Goal: Information Seeking & Learning: Learn about a topic

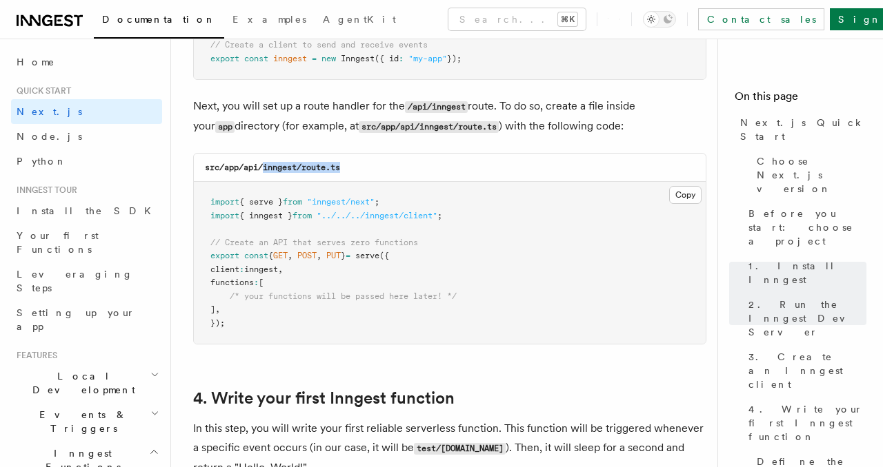
scroll to position [1890, 0]
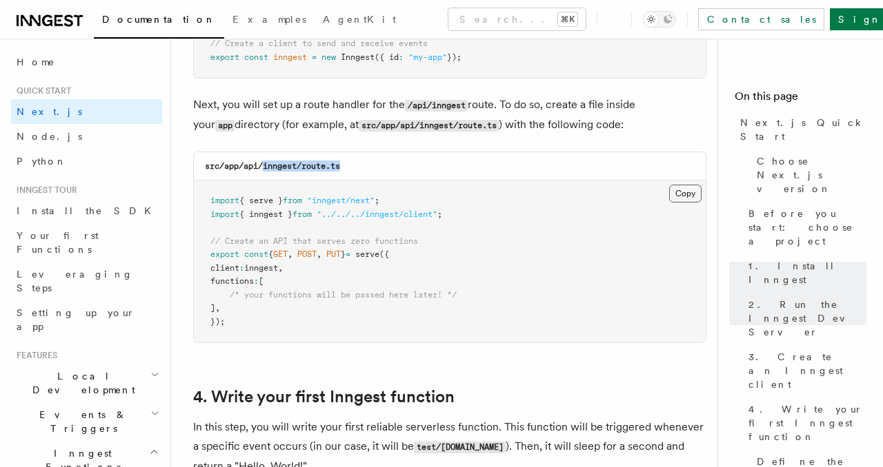
click at [682, 185] on button "Copy Copied" at bounding box center [685, 194] width 32 height 18
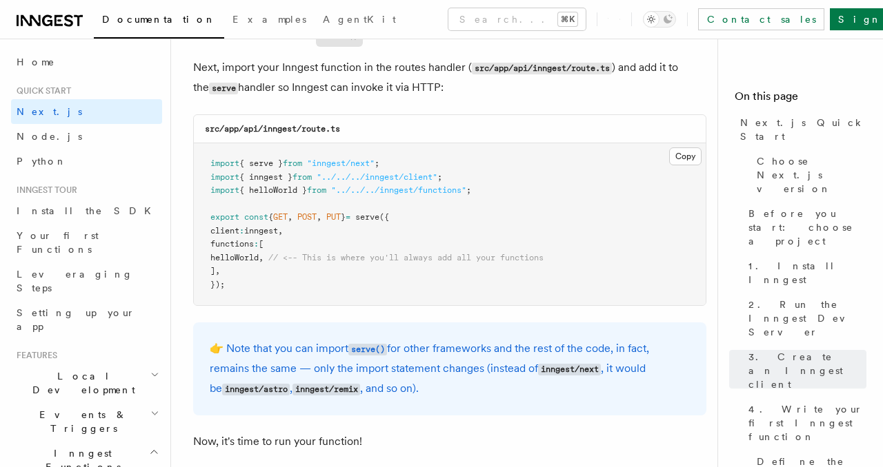
scroll to position [99, 0]
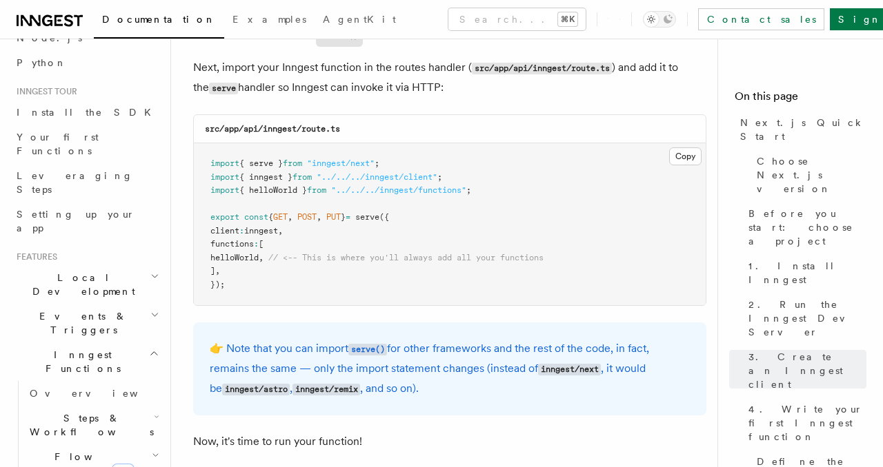
click at [154, 343] on h2 "Inngest Functions" at bounding box center [86, 362] width 151 height 39
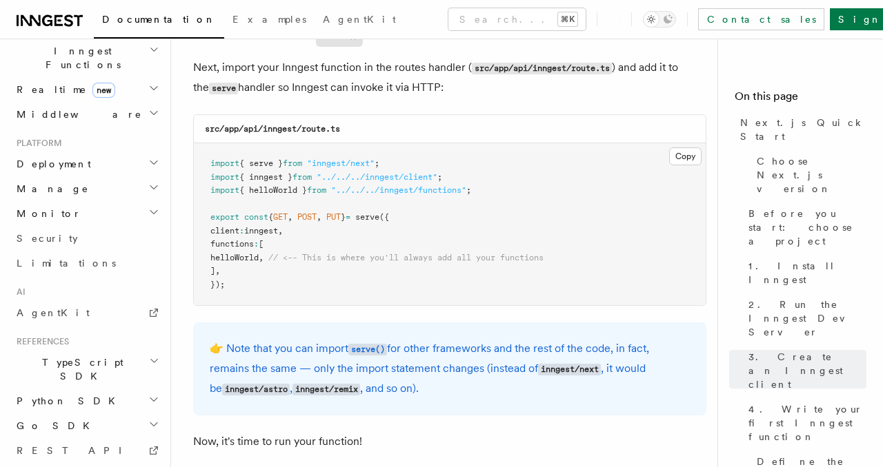
scroll to position [445, 0]
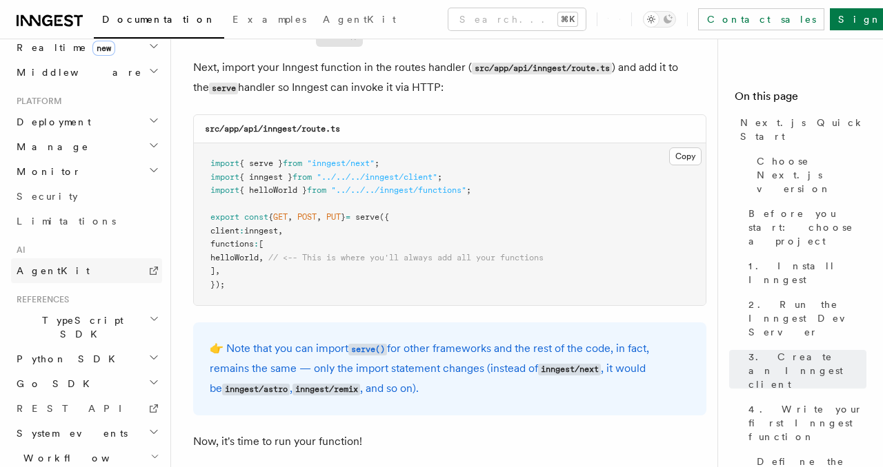
click at [44, 265] on span "AgentKit" at bounding box center [53, 270] width 73 height 11
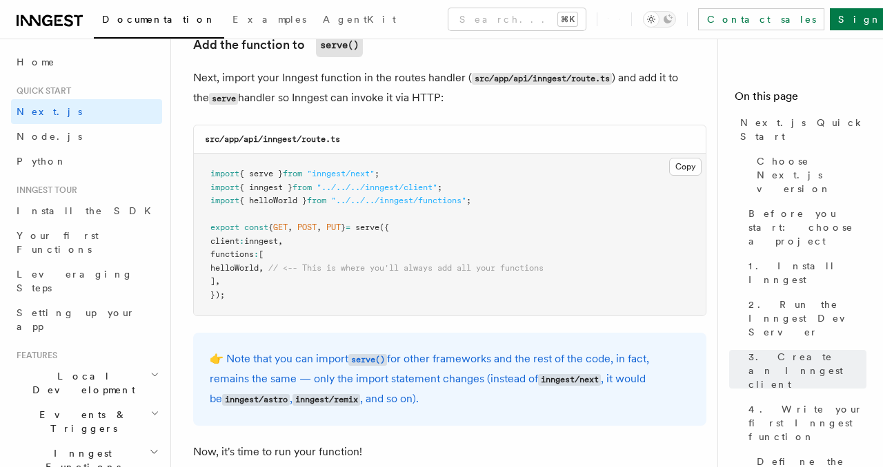
scroll to position [55, 0]
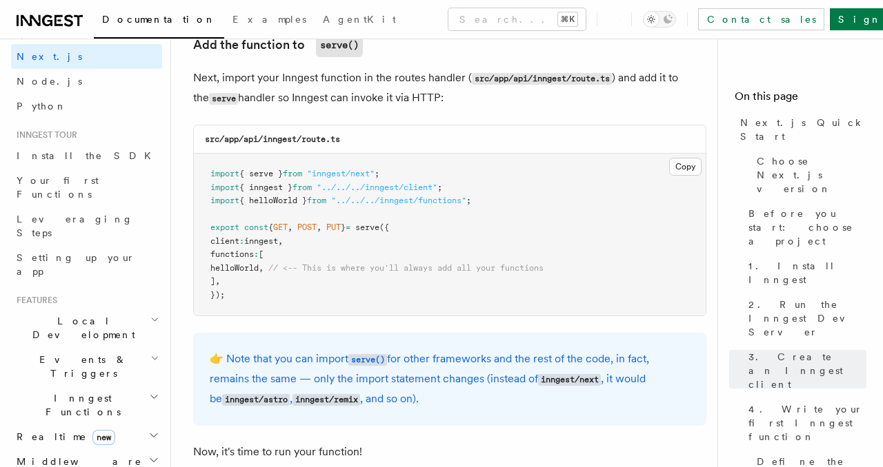
click at [132, 386] on h2 "Inngest Functions" at bounding box center [86, 405] width 151 height 39
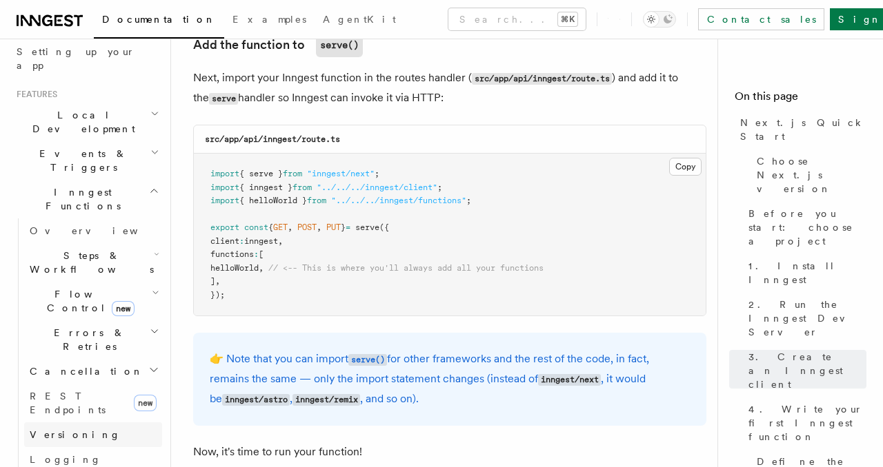
scroll to position [226, 0]
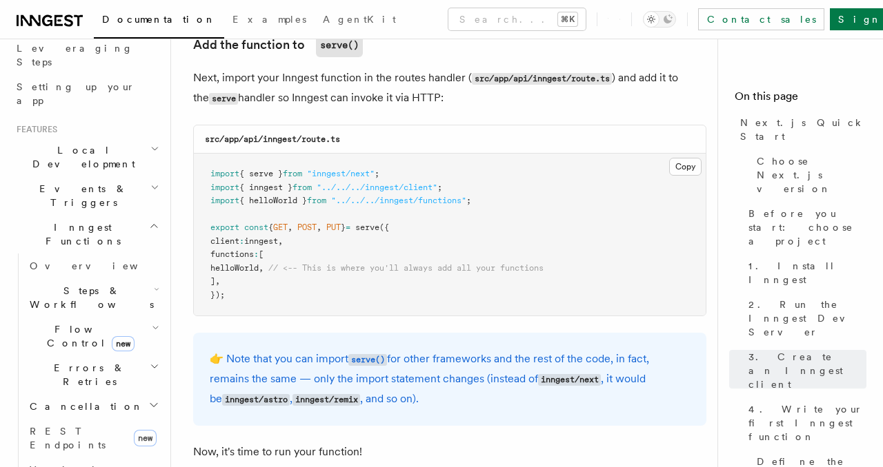
click at [134, 279] on h2 "Steps & Workflows" at bounding box center [93, 298] width 138 height 39
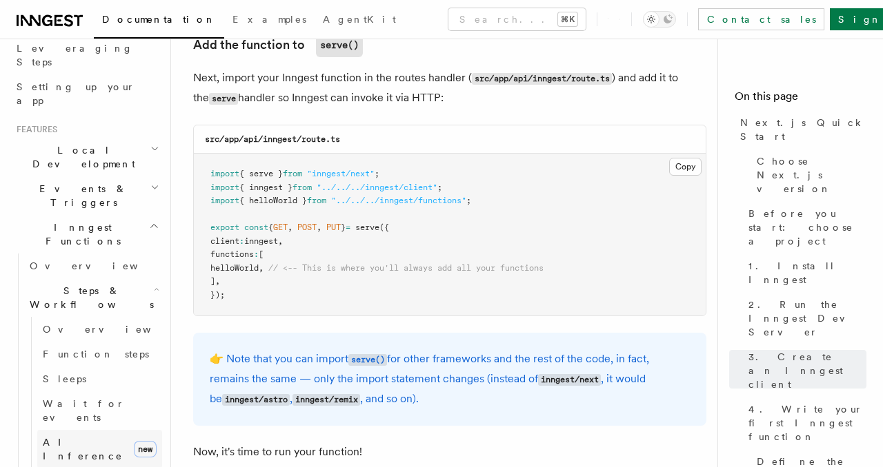
click at [94, 437] on span "AI Inference" at bounding box center [83, 449] width 80 height 25
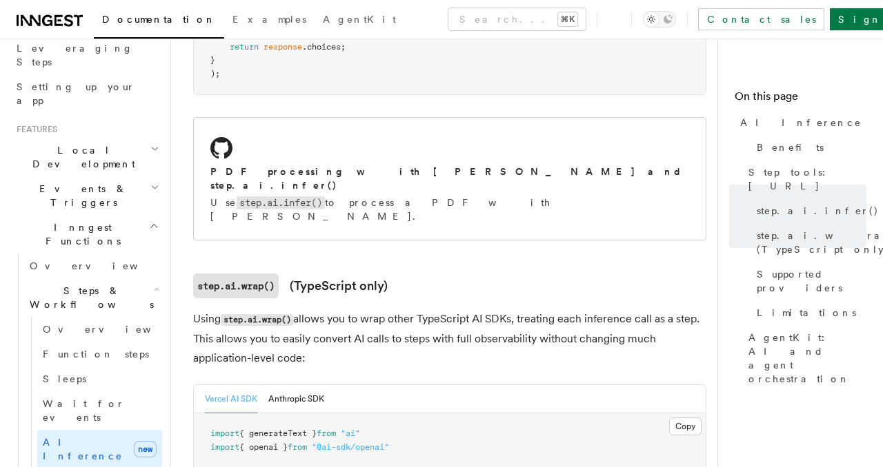
scroll to position [1100, 0]
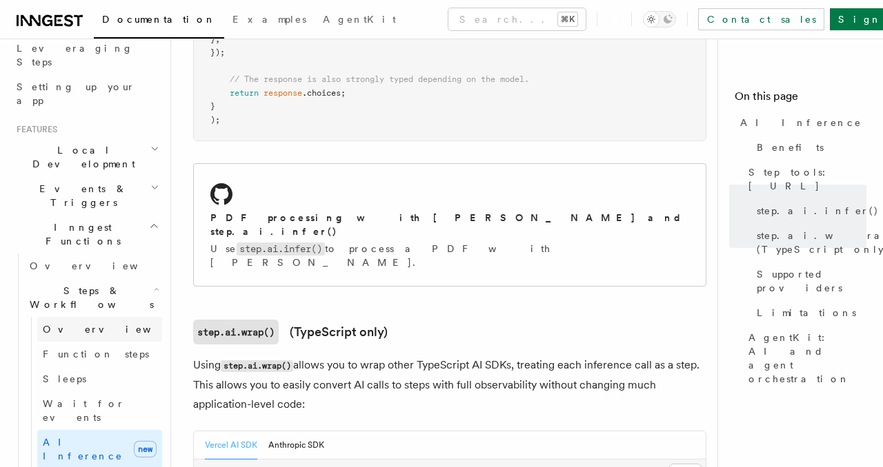
click at [97, 317] on link "Overview" at bounding box center [99, 329] width 125 height 25
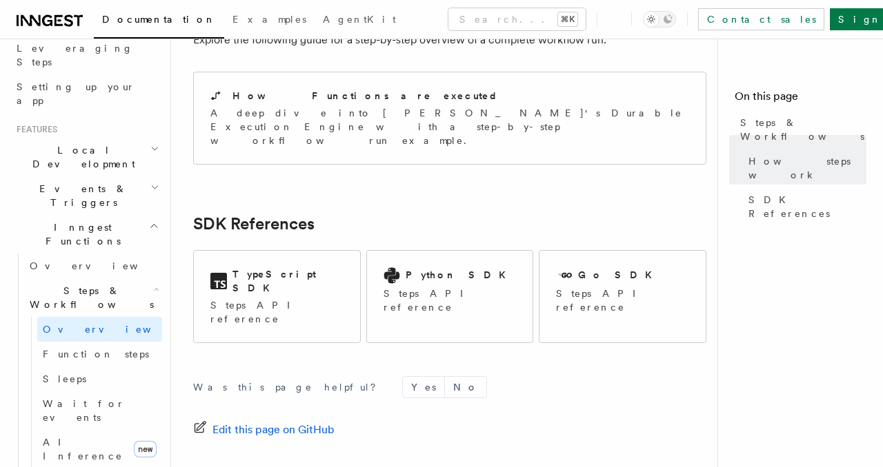
scroll to position [1535, 0]
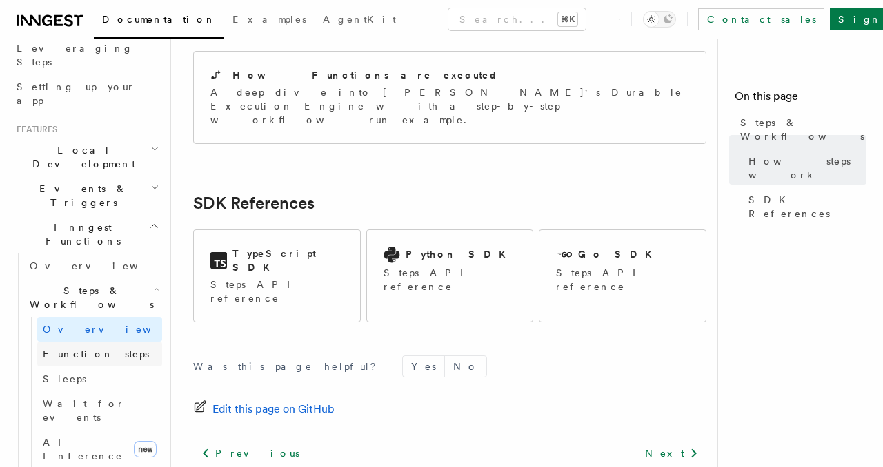
click at [94, 348] on span "Function steps" at bounding box center [96, 355] width 106 height 14
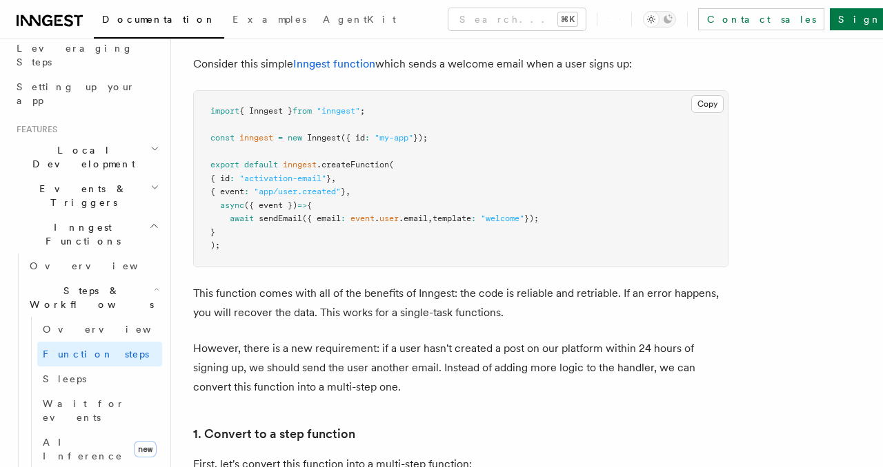
scroll to position [536, 0]
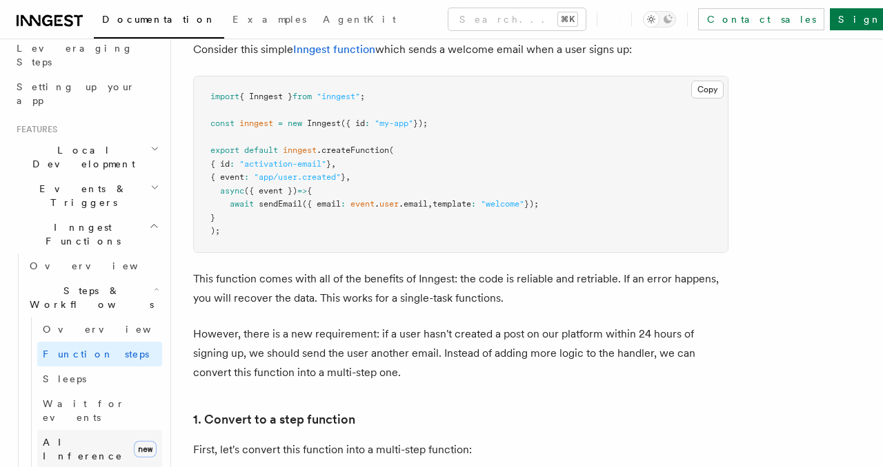
click at [87, 437] on span "AI Inference" at bounding box center [83, 449] width 80 height 25
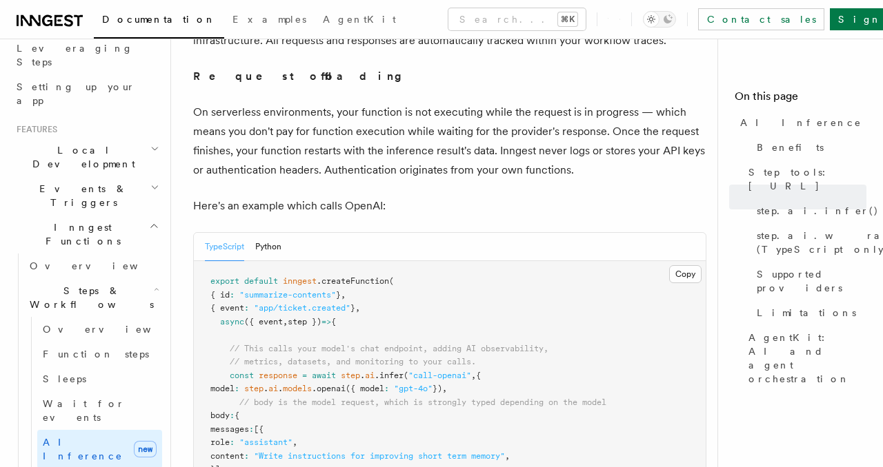
scroll to position [678, 0]
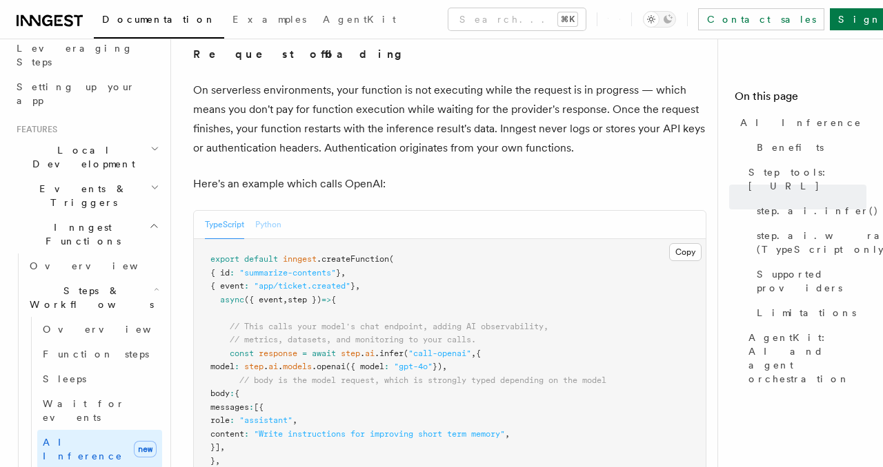
click at [274, 223] on button "Python" at bounding box center [268, 225] width 26 height 28
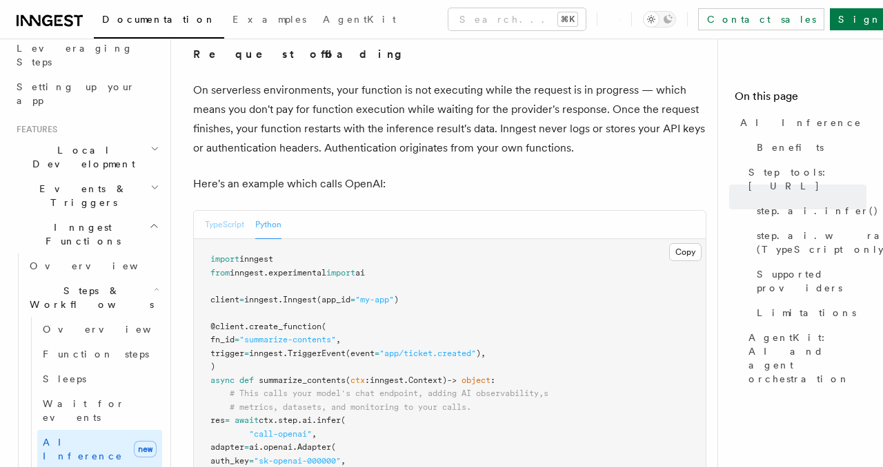
click at [219, 222] on button "TypeScript" at bounding box center [224, 225] width 39 height 28
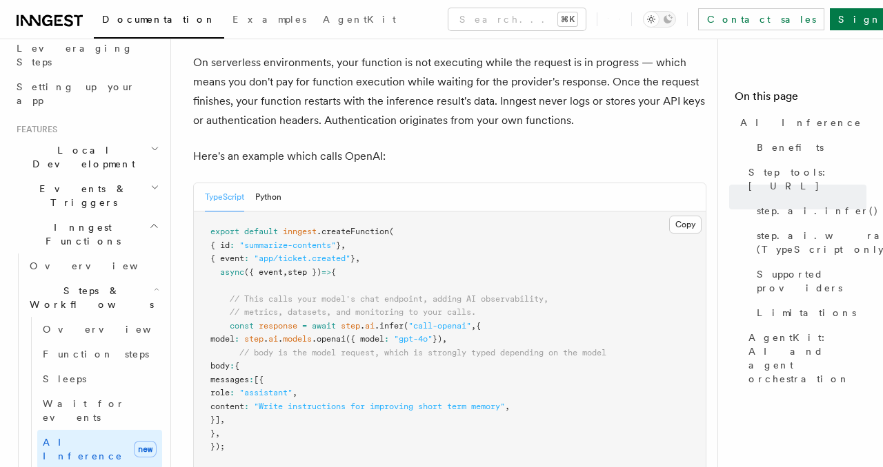
scroll to position [723, 0]
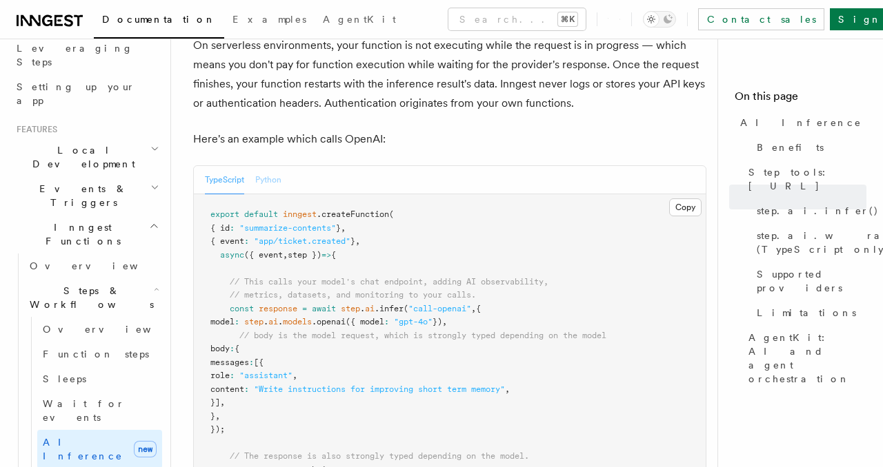
click at [274, 187] on button "Python" at bounding box center [268, 180] width 26 height 28
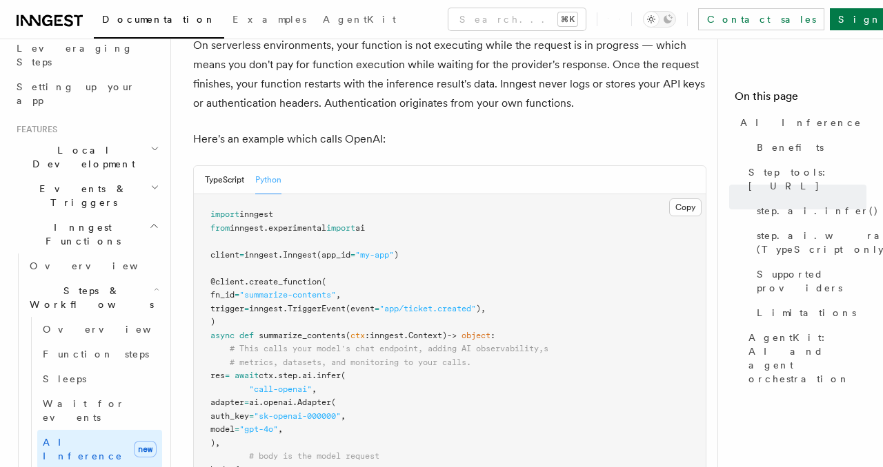
click at [203, 170] on div "TypeScript Python" at bounding box center [450, 180] width 512 height 28
click at [235, 176] on button "TypeScript" at bounding box center [224, 180] width 39 height 28
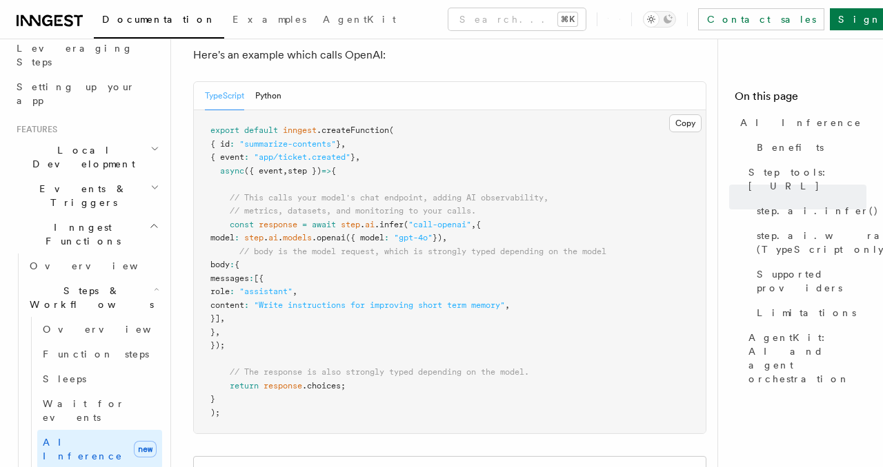
scroll to position [808, 0]
click at [676, 127] on button "Copy Copied" at bounding box center [685, 123] width 32 height 18
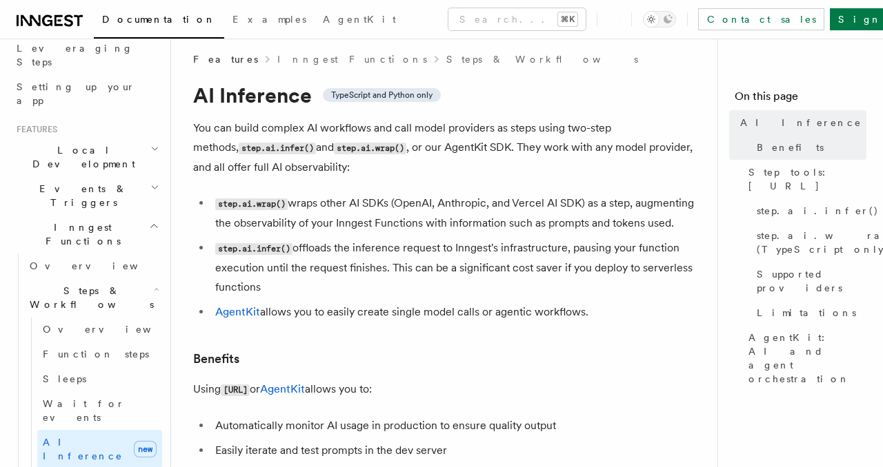
scroll to position [0, 0]
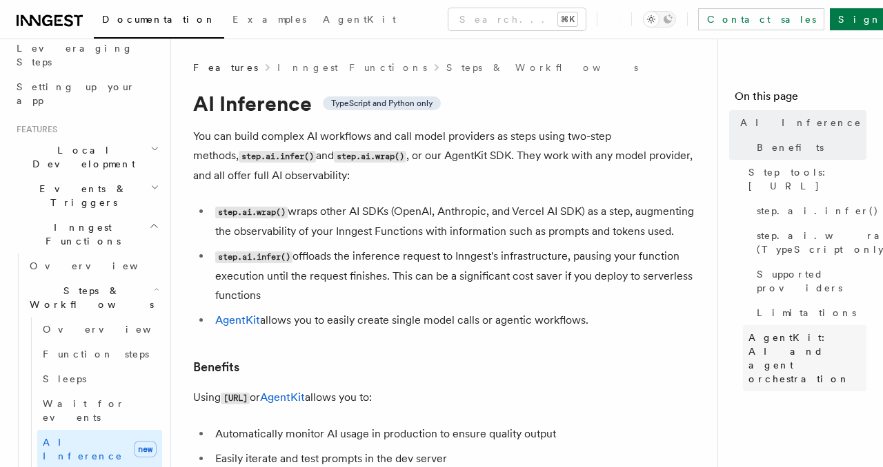
click at [783, 331] on span "AgentKit: AI and agent orchestration" at bounding box center [807, 358] width 118 height 55
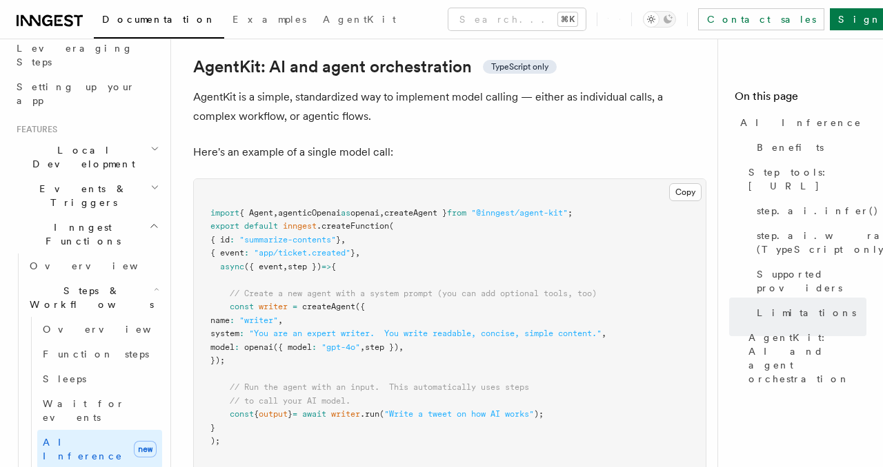
scroll to position [4118, 0]
click at [682, 185] on button "Copy Copied" at bounding box center [685, 194] width 32 height 18
